Goal: Task Accomplishment & Management: Manage account settings

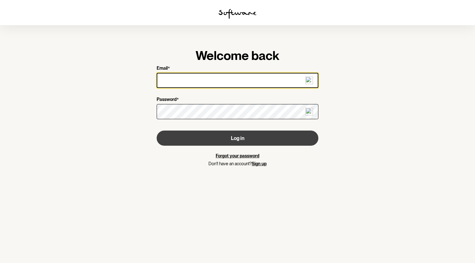
type input "[PERSON_NAME][EMAIL_ADDRESS][DOMAIN_NAME]"
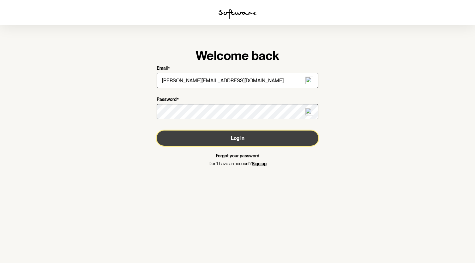
click at [250, 141] on button "Log in" at bounding box center [238, 138] width 162 height 15
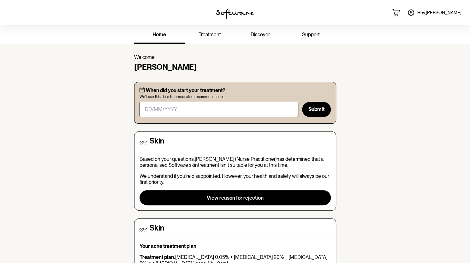
click at [447, 15] on span "Hey, [PERSON_NAME] !" at bounding box center [439, 12] width 45 height 5
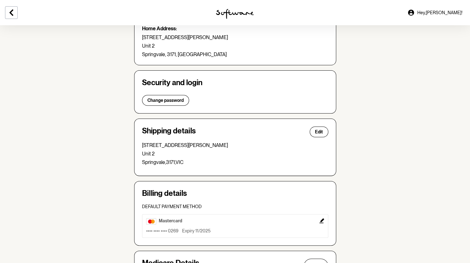
scroll to position [147, 0]
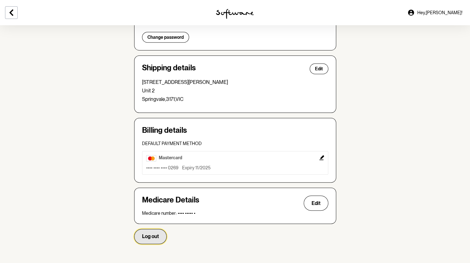
click at [157, 237] on span "Log out" at bounding box center [150, 237] width 17 height 6
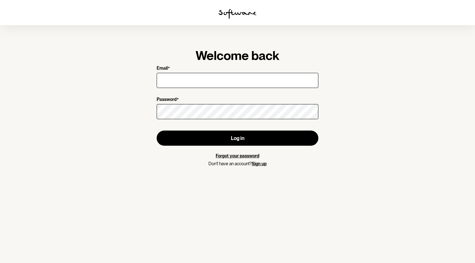
type input "[PERSON_NAME][EMAIL_ADDRESS][DOMAIN_NAME]"
